Goal: Information Seeking & Learning: Learn about a topic

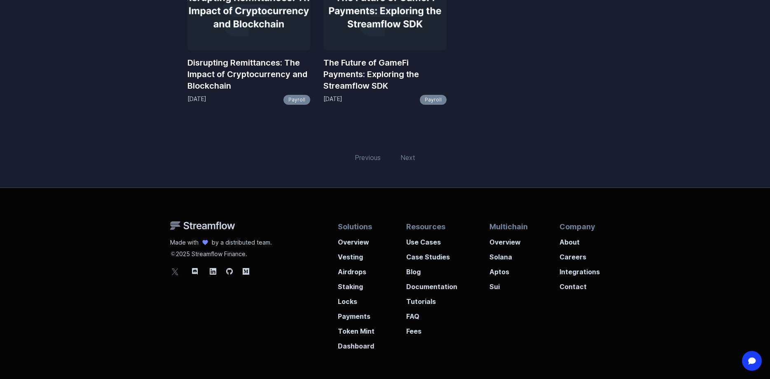
scroll to position [178, 0]
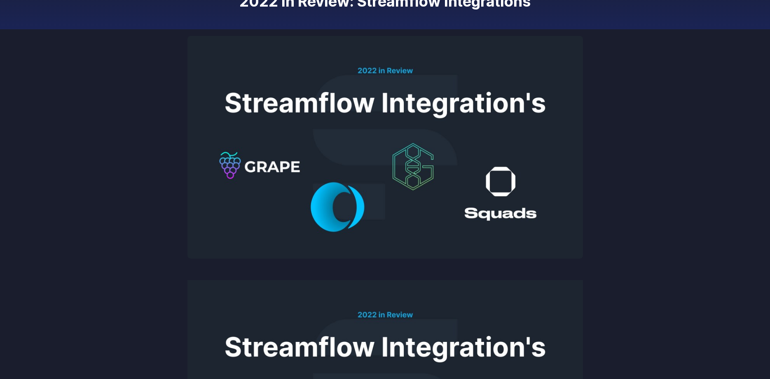
scroll to position [96, 0]
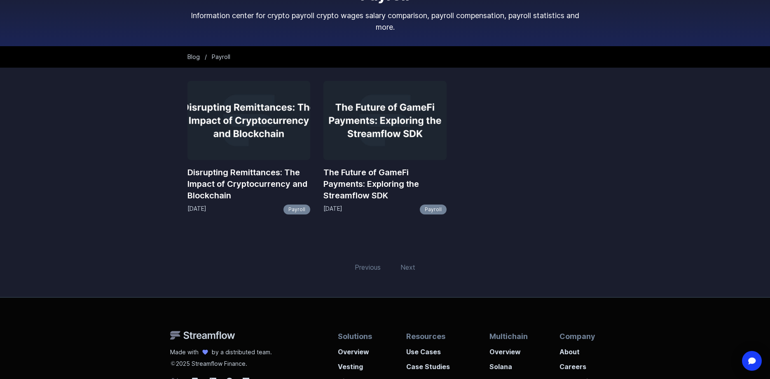
scroll to position [77, 0]
